Goal: Information Seeking & Learning: Find specific fact

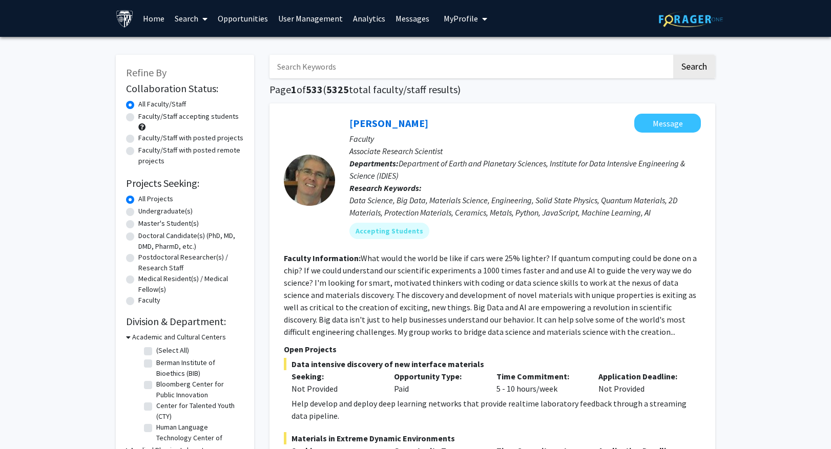
click at [290, 60] on input "Search Keywords" at bounding box center [470, 67] width 402 height 24
type input "[PERSON_NAME]"
click at [685, 63] on button "Search" at bounding box center [694, 67] width 42 height 24
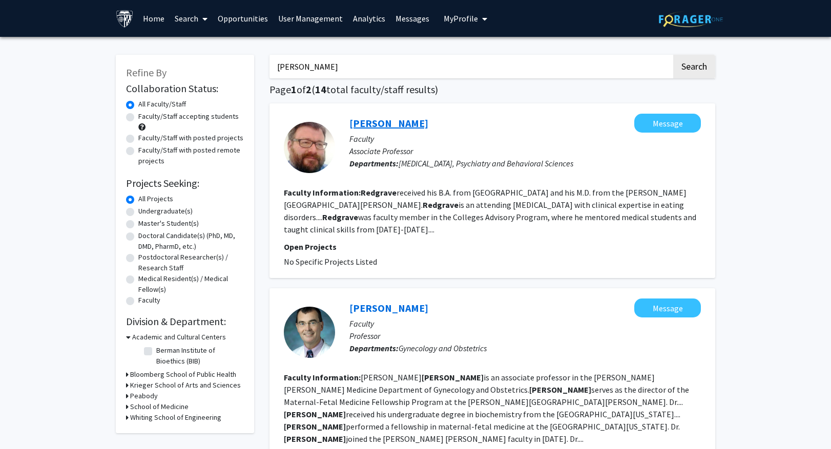
click at [394, 120] on link "[PERSON_NAME]" at bounding box center [388, 123] width 79 height 13
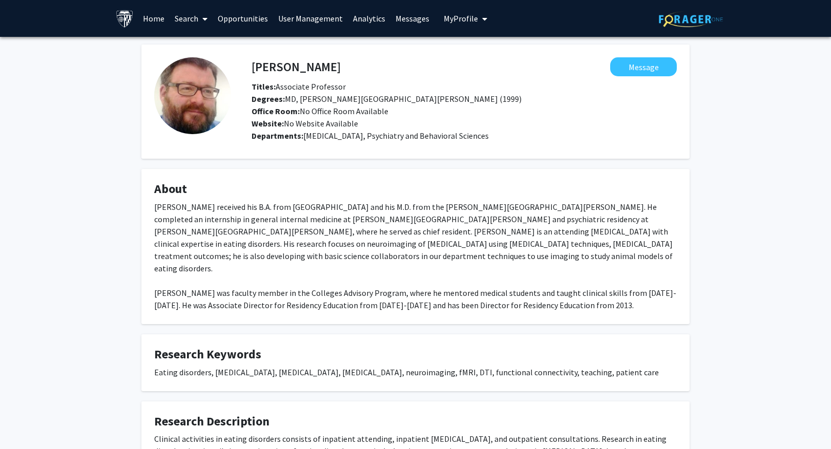
drag, startPoint x: 152, startPoint y: 359, endPoint x: 657, endPoint y: 359, distance: 505.2
click at [657, 359] on fg-card "Research Keywords Eating disorders, [MEDICAL_DATA], [MEDICAL_DATA], [MEDICAL_DA…" at bounding box center [415, 363] width 548 height 57
copy div "Eating disorders, [MEDICAL_DATA], [MEDICAL_DATA], [MEDICAL_DATA], neuroimaging,…"
click at [194, 17] on link "Search" at bounding box center [191, 19] width 43 height 36
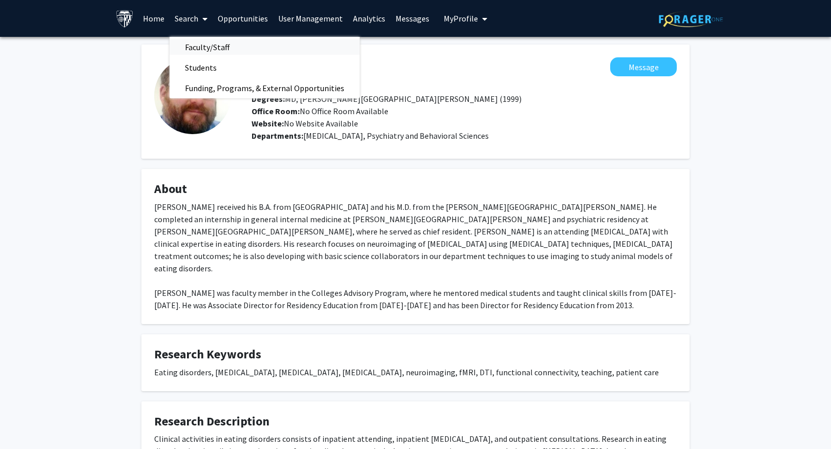
click at [196, 47] on span "Faculty/Staff" at bounding box center [207, 47] width 75 height 20
